Goal: Check status: Check status

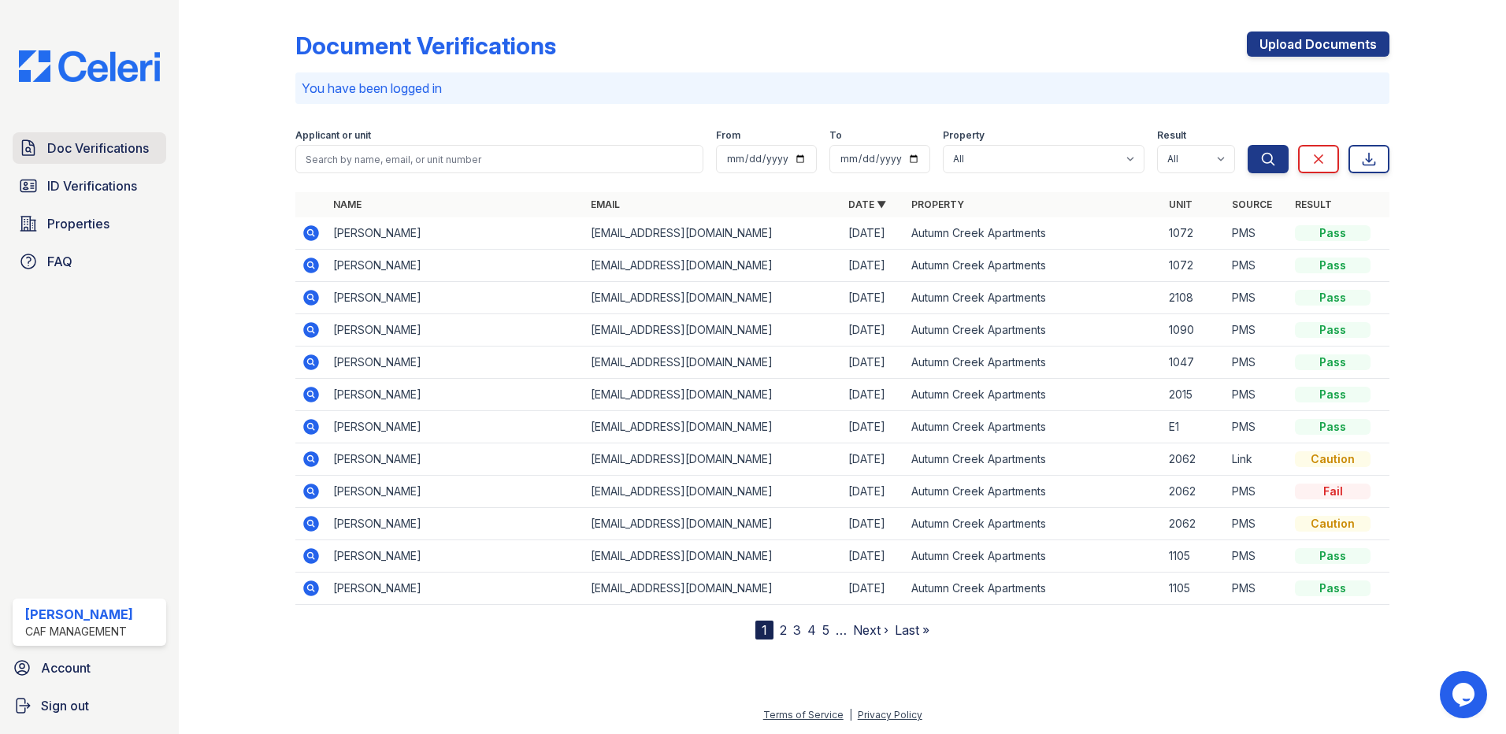
click at [106, 149] on span "Doc Verifications" at bounding box center [98, 148] width 102 height 19
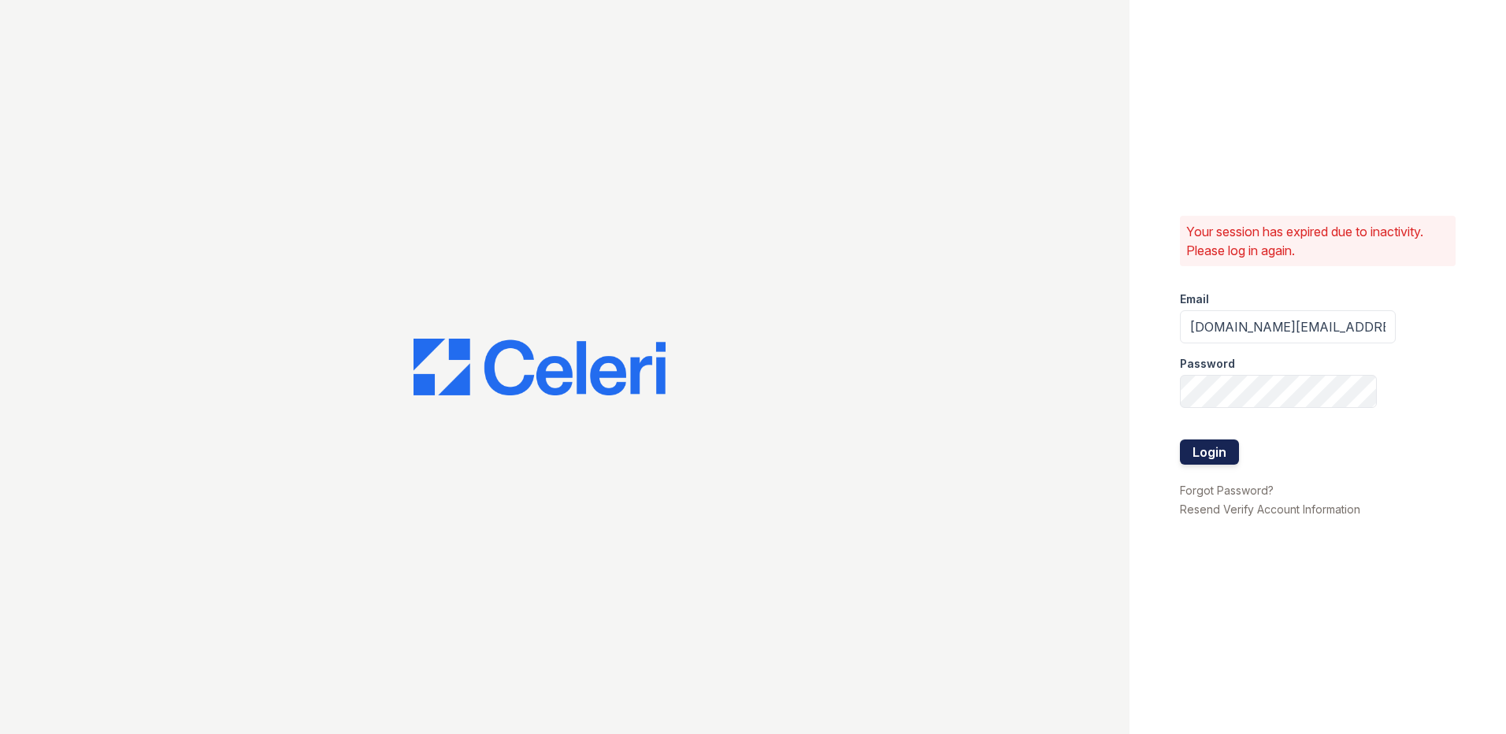
click at [1211, 450] on button "Login" at bounding box center [1209, 451] width 59 height 25
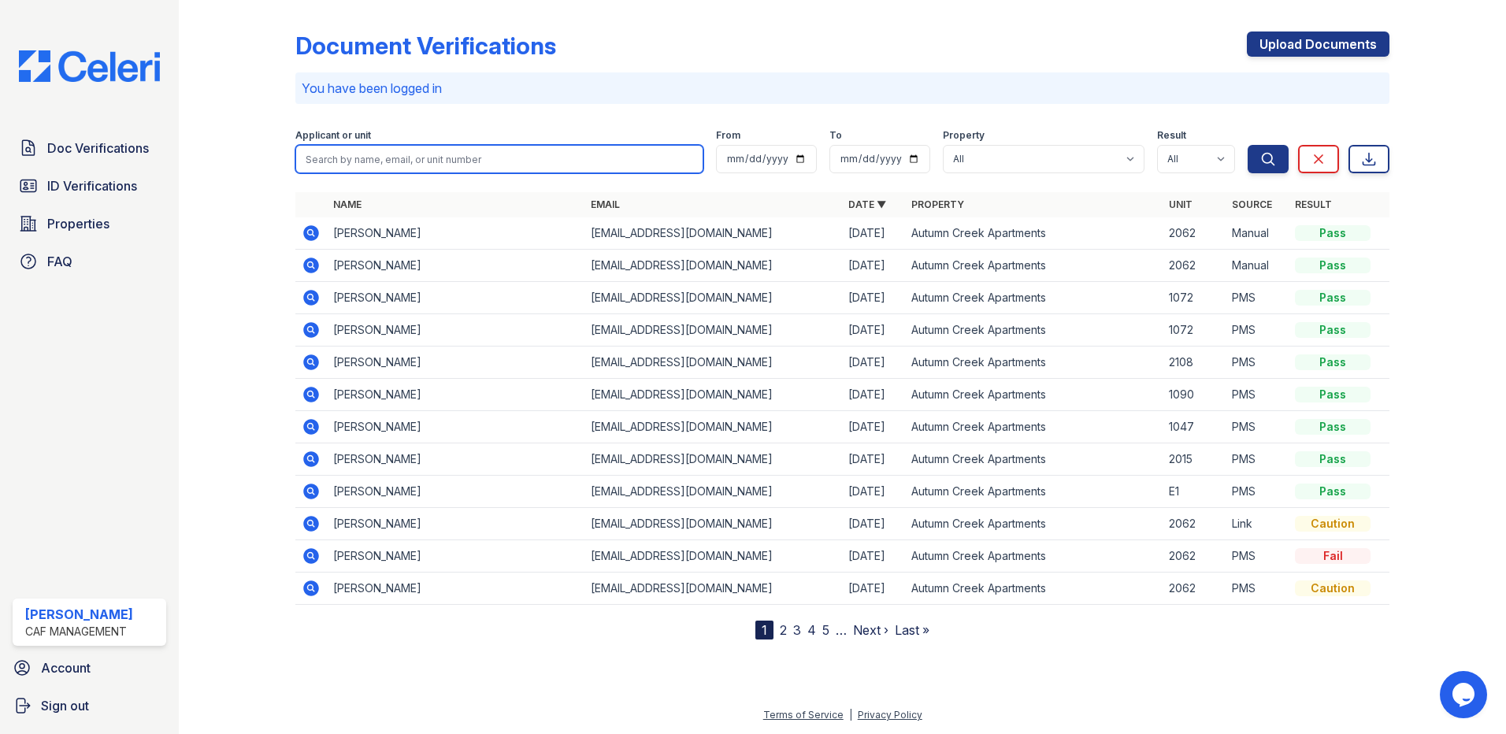
click at [382, 163] on input "search" at bounding box center [499, 159] width 408 height 28
type input "2158"
click at [1247, 145] on button "Search" at bounding box center [1267, 159] width 41 height 28
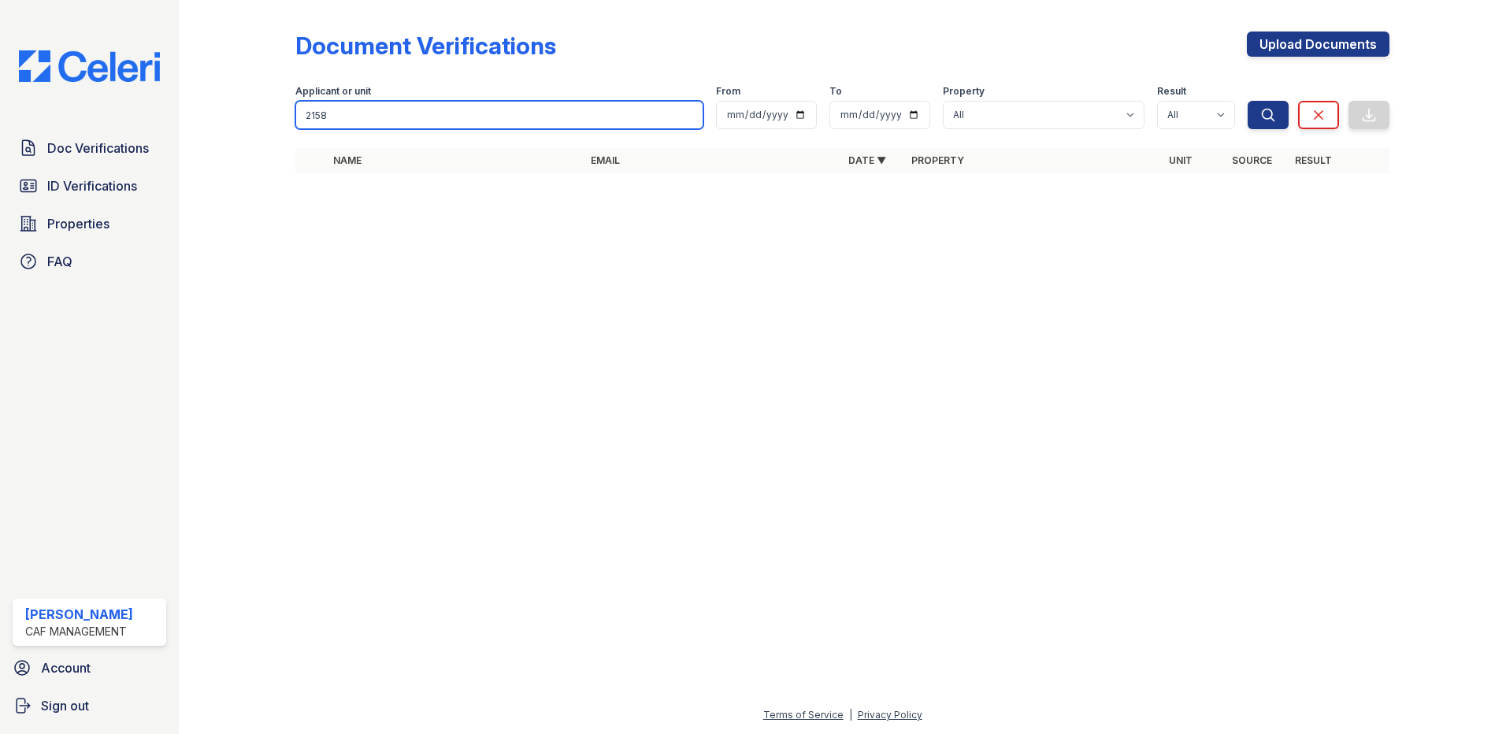
click at [390, 120] on input "2158" at bounding box center [499, 115] width 408 height 28
type input "2"
click at [427, 121] on input "search" at bounding box center [499, 115] width 408 height 28
type input "ruth"
click at [1247, 101] on button "Search" at bounding box center [1267, 115] width 41 height 28
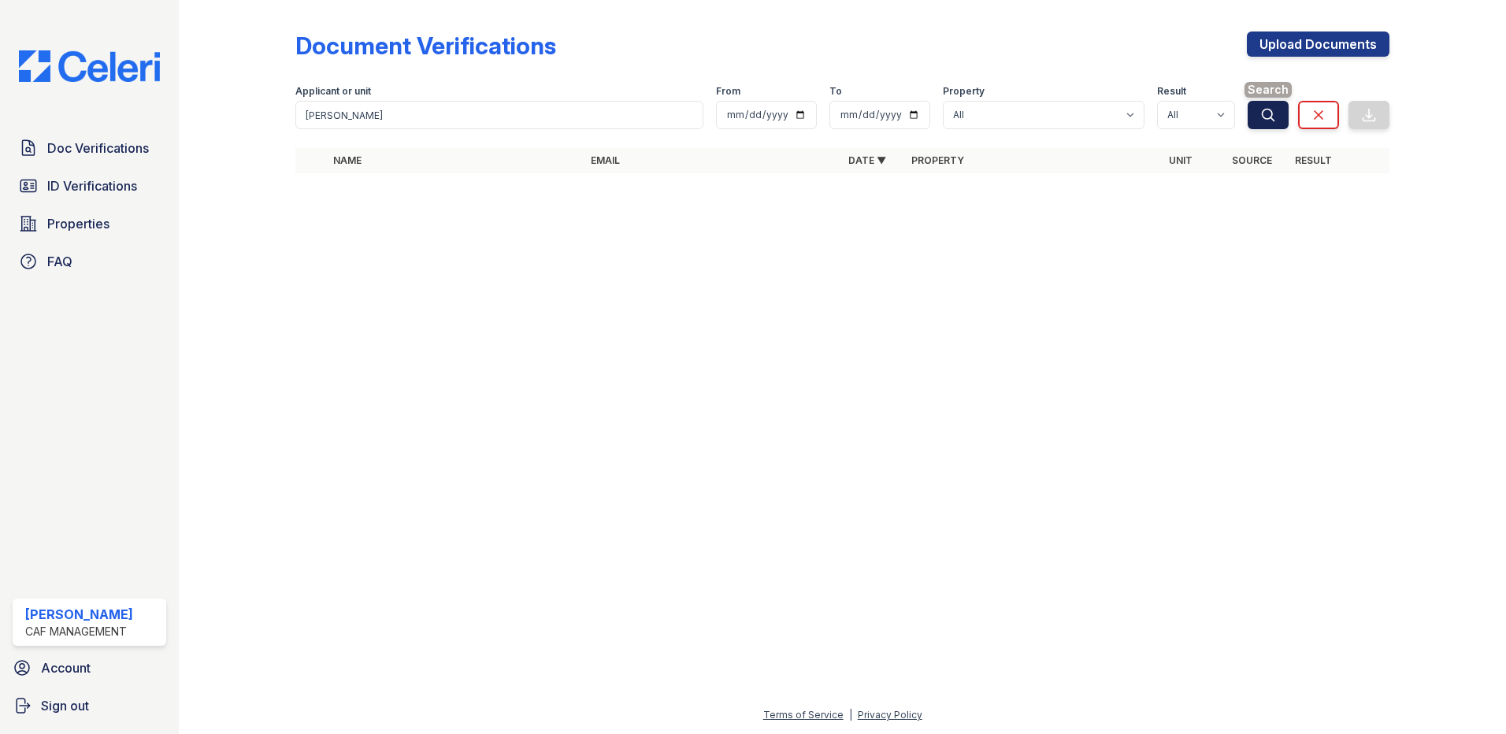
click at [1264, 106] on button "Search" at bounding box center [1267, 115] width 41 height 28
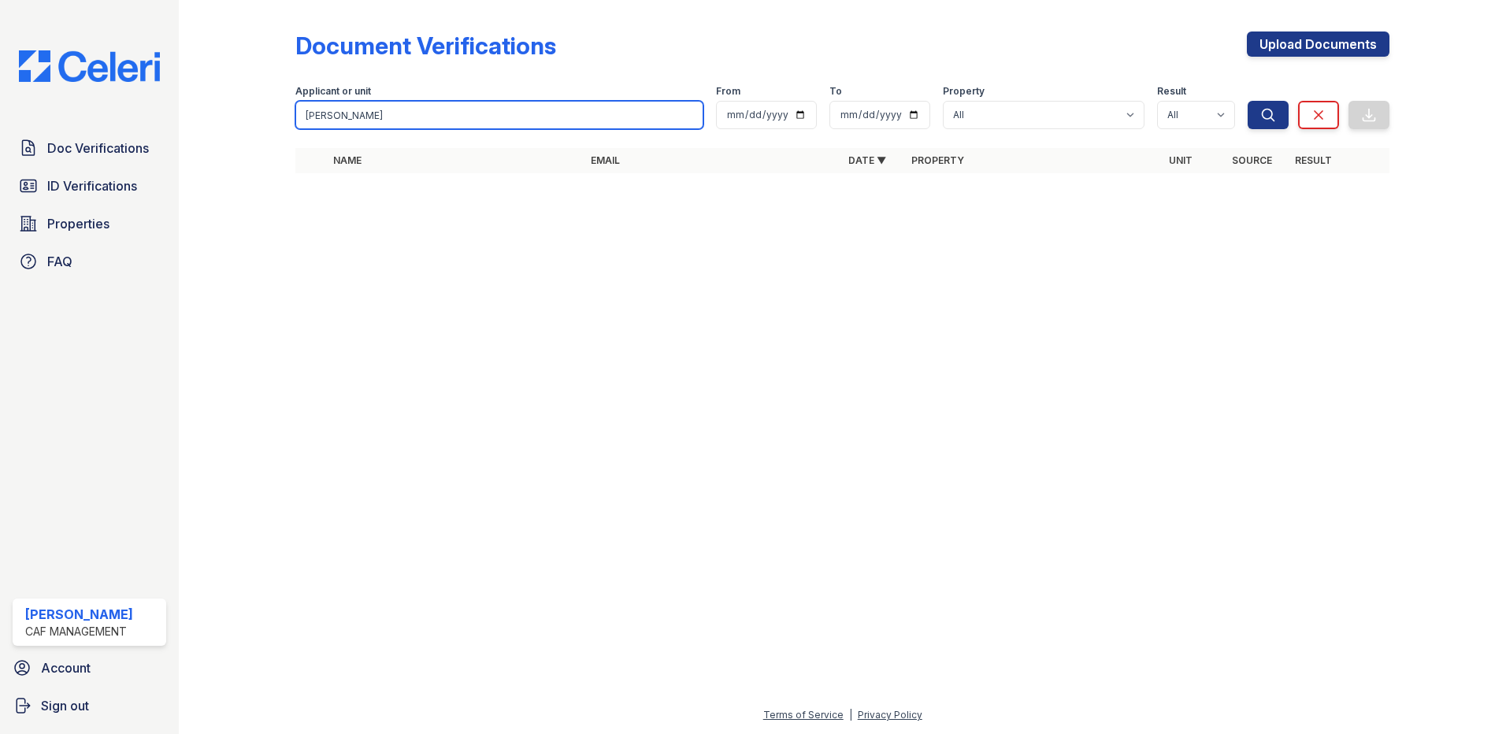
click at [686, 118] on input "ruth" at bounding box center [499, 115] width 408 height 28
click at [691, 115] on input "ruth" at bounding box center [499, 115] width 408 height 28
click at [616, 116] on input "search" at bounding box center [499, 115] width 408 height 28
type input "angel"
click at [1247, 101] on button "Search" at bounding box center [1267, 115] width 41 height 28
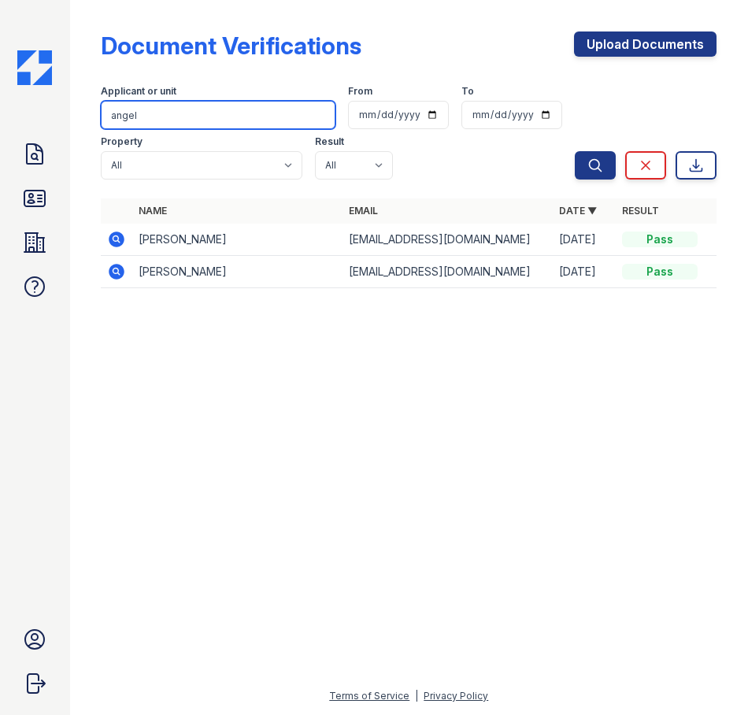
click at [167, 117] on input "angel" at bounding box center [218, 115] width 235 height 28
type input "1134"
click at [575, 151] on button "Search" at bounding box center [595, 165] width 41 height 28
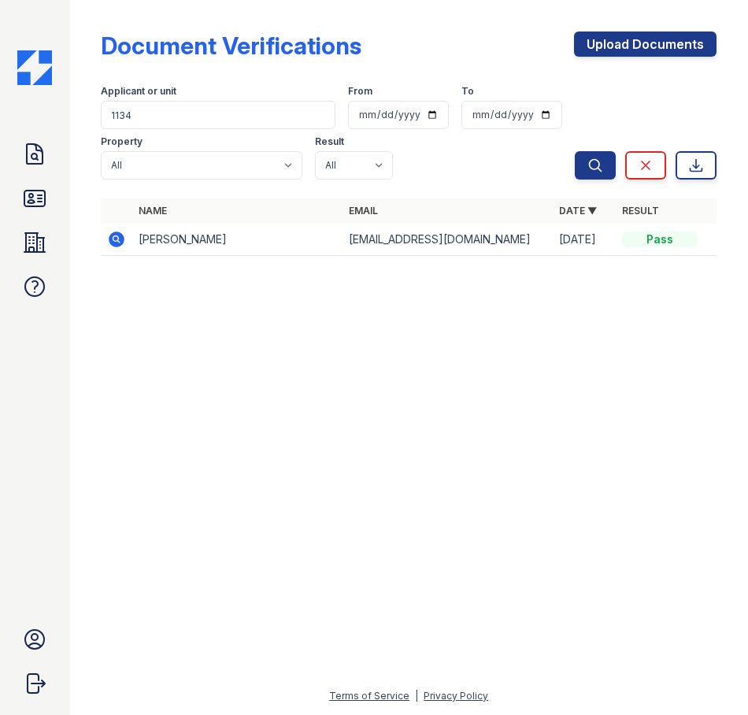
click at [118, 239] on icon at bounding box center [116, 239] width 19 height 19
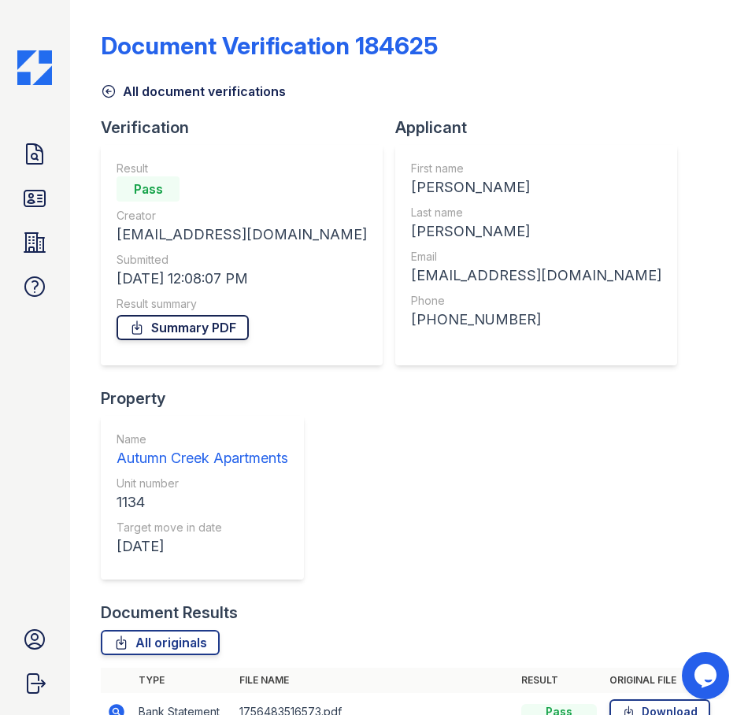
click at [227, 336] on link "Summary PDF" at bounding box center [183, 327] width 132 height 25
click at [350, 398] on div "Verification Result Pass Creator [EMAIL_ADDRESS][DOMAIN_NAME] Submitted [DATE] …" at bounding box center [409, 359] width 616 height 485
